Goal: Task Accomplishment & Management: Manage account settings

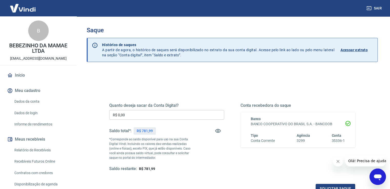
click at [178, 114] on input "R$ 0,00" at bounding box center [166, 114] width 115 height 9
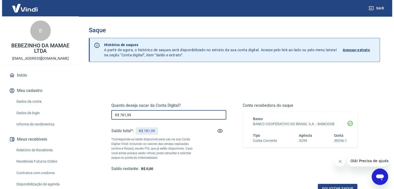
scroll to position [26, 0]
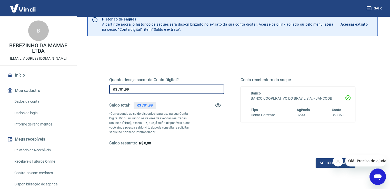
type input "R$ 781,99"
click at [338, 160] on icon "Fechar mensagem da empresa" at bounding box center [338, 162] width 4 height 4
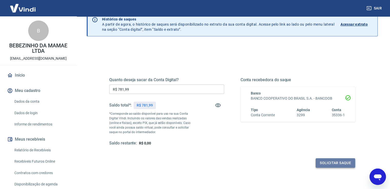
click at [334, 160] on button "Solicitar saque" at bounding box center [336, 163] width 40 height 9
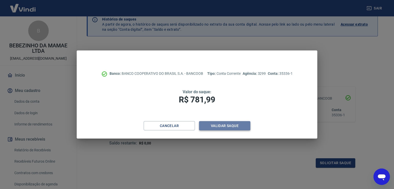
click at [233, 128] on button "Validar saque" at bounding box center [224, 125] width 51 height 9
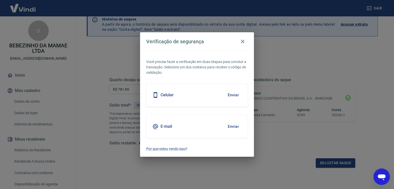
click at [230, 95] on button "Enviar" at bounding box center [233, 95] width 17 height 11
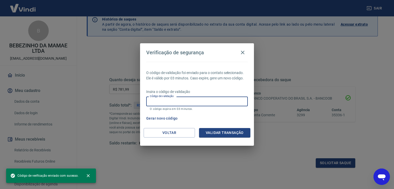
click at [229, 98] on input "Código de validação" at bounding box center [197, 101] width 102 height 9
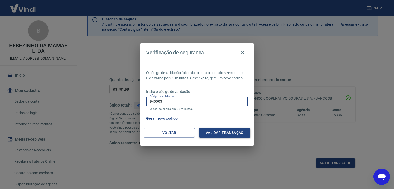
type input "940003"
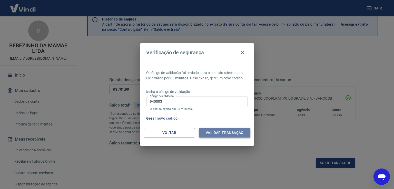
click at [214, 130] on button "Validar transação" at bounding box center [224, 132] width 51 height 9
